Goal: Navigation & Orientation: Find specific page/section

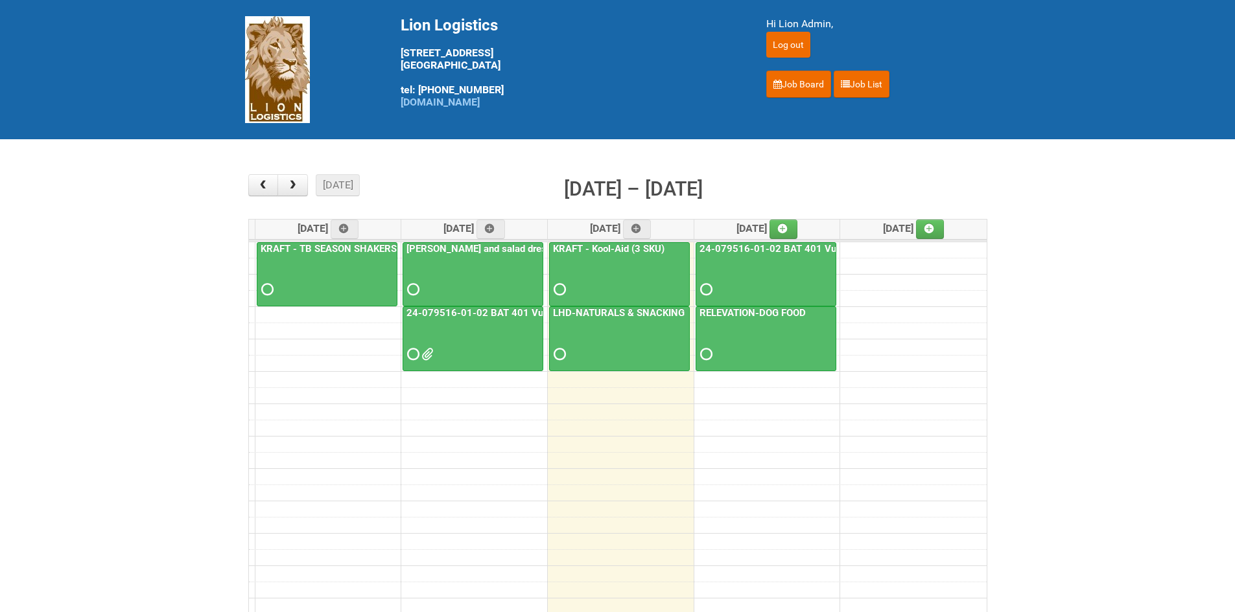
click at [132, 207] on main "× ■ - My Jobs ■ - Other Jobs Add [DATE] month week [DATE] – [DATE] [DATE] [DATE…" at bounding box center [617, 403] width 1235 height 529
drag, startPoint x: 132, startPoint y: 207, endPoint x: 130, endPoint y: 224, distance: 17.6
click at [130, 224] on main "× ■ - My Jobs ■ - Other Jobs Add [DATE] month week [DATE] – [DATE] [DATE] [DATE…" at bounding box center [617, 403] width 1235 height 529
click at [130, 223] on main "× ■ - My Jobs ■ - Other Jobs Add [DATE] month week [DATE] – [DATE] [DATE] [DATE…" at bounding box center [617, 403] width 1235 height 529
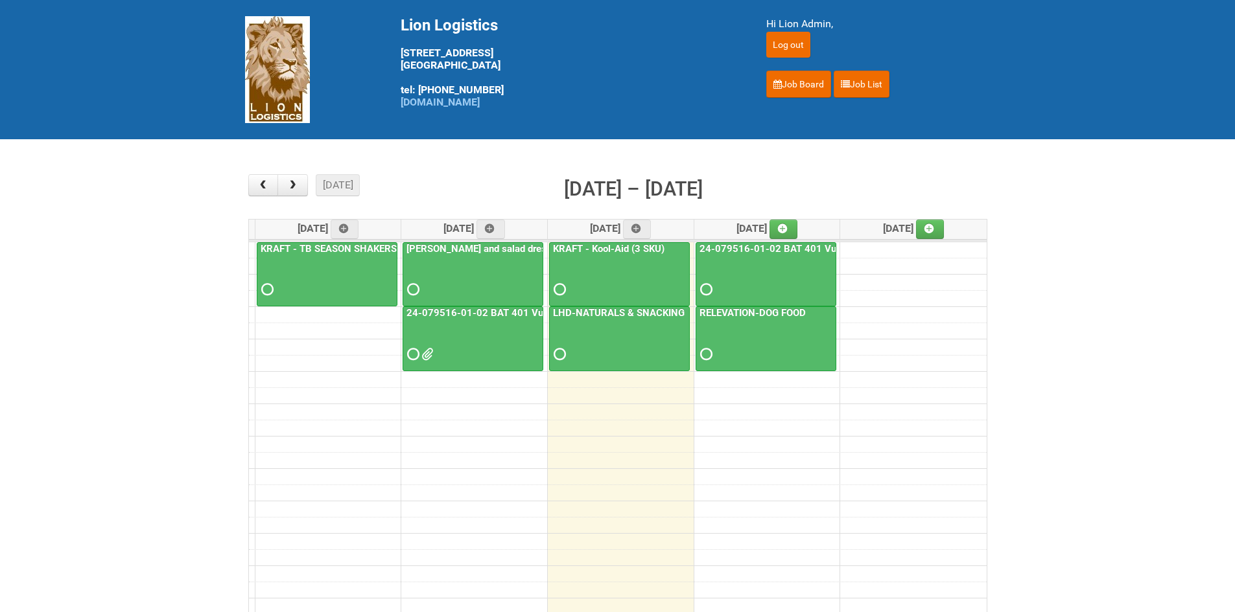
click at [130, 215] on main "× ■ - My Jobs ■ - Other Jobs Add [DATE] month week [DATE] – [DATE] [DATE] [DATE…" at bounding box center [617, 403] width 1235 height 529
click at [1075, 190] on main "× ■ - My Jobs ■ - Other Jobs Add [DATE] month week [DATE] – [DATE] [DATE] [DATE…" at bounding box center [617, 403] width 1235 height 529
click at [75, 353] on main "× ■ - My Jobs ■ - Other Jobs Add [DATE] month week [DATE] – [DATE] [DATE] [DATE…" at bounding box center [617, 403] width 1235 height 529
click at [1062, 232] on main "× ■ - My Jobs ■ - Other Jobs Add [DATE] month week [DATE] – [DATE] [DATE] [DATE…" at bounding box center [617, 403] width 1235 height 529
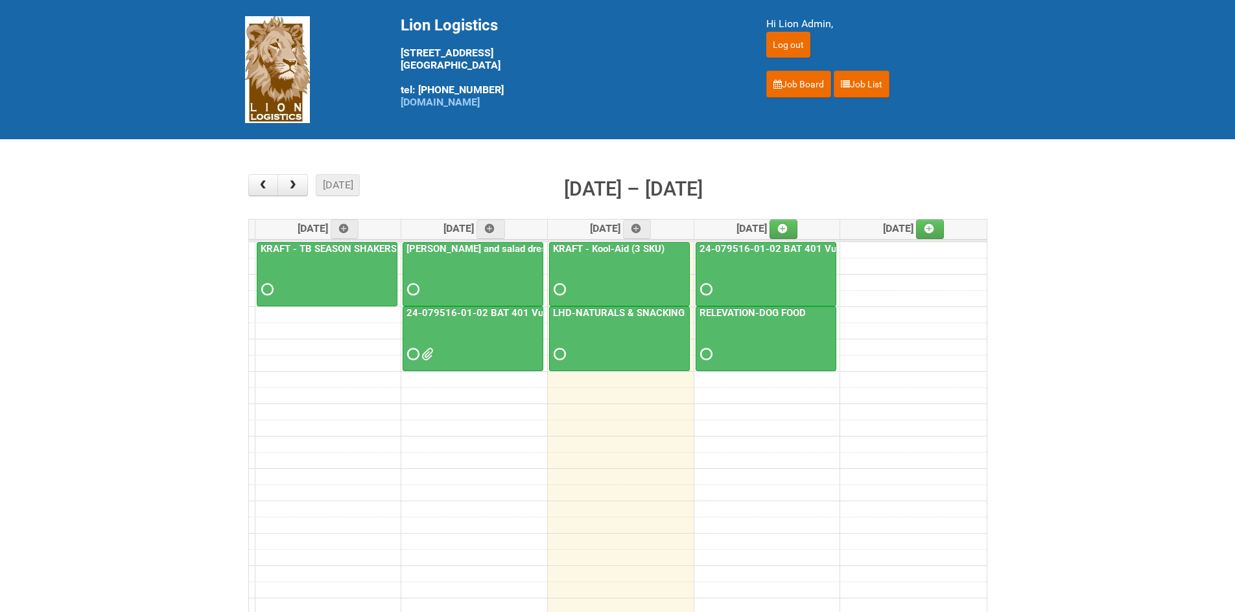
click at [1126, 318] on main "× ■ - My Jobs ■ - Other Jobs Add [DATE] month week [DATE] – [DATE] [DATE] [DATE…" at bounding box center [617, 403] width 1235 height 529
click at [141, 509] on main "× ■ - My Jobs ■ - Other Jobs Add [DATE] month week [DATE] – [DATE] [DATE] [DATE…" at bounding box center [617, 403] width 1235 height 529
click at [142, 509] on main "× ■ - My Jobs ■ - Other Jobs Add [DATE] month week [DATE] – [DATE] [DATE] [DATE…" at bounding box center [617, 403] width 1235 height 529
